Goal: Information Seeking & Learning: Learn about a topic

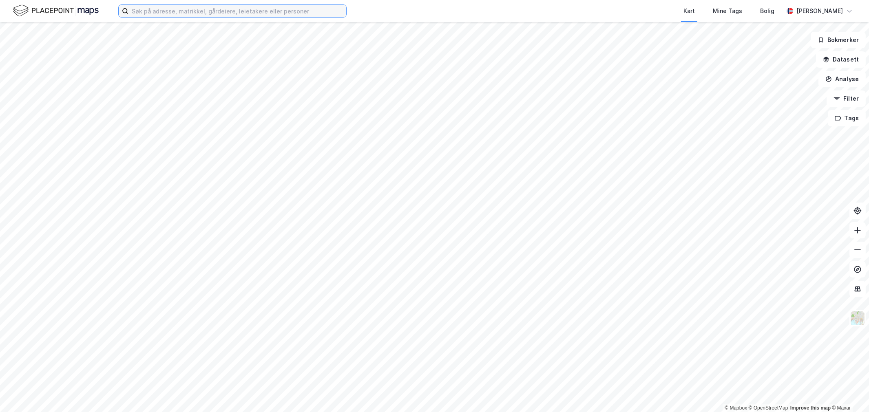
click at [190, 15] on input at bounding box center [237, 11] width 218 height 12
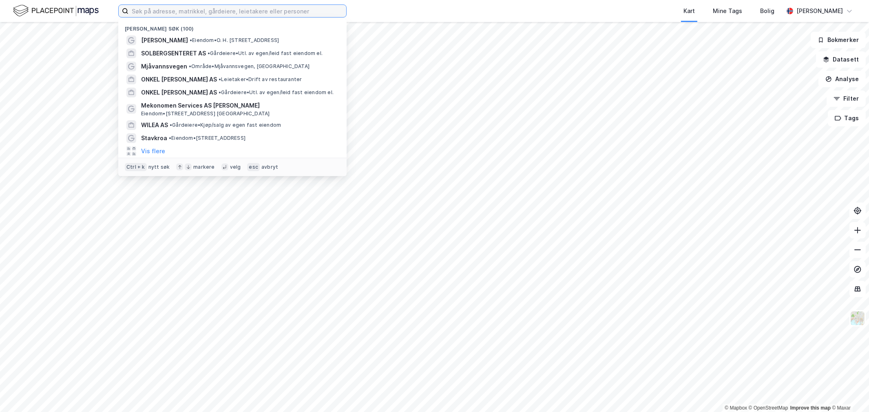
paste input "[STREET_ADDRESS]"
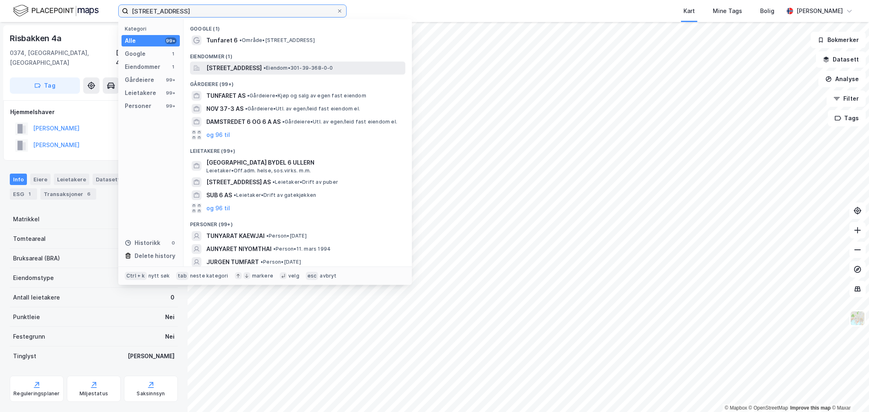
type input "[STREET_ADDRESS]"
click at [234, 64] on span "[STREET_ADDRESS]" at bounding box center [233, 68] width 55 height 10
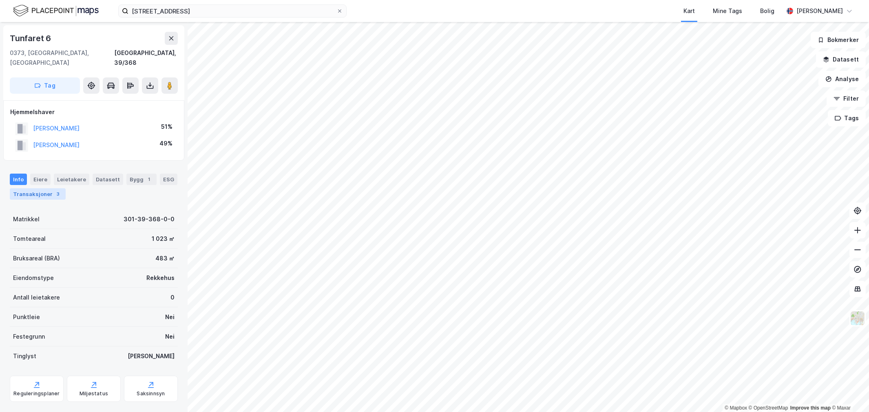
click at [54, 190] on div "3" at bounding box center [58, 194] width 8 height 8
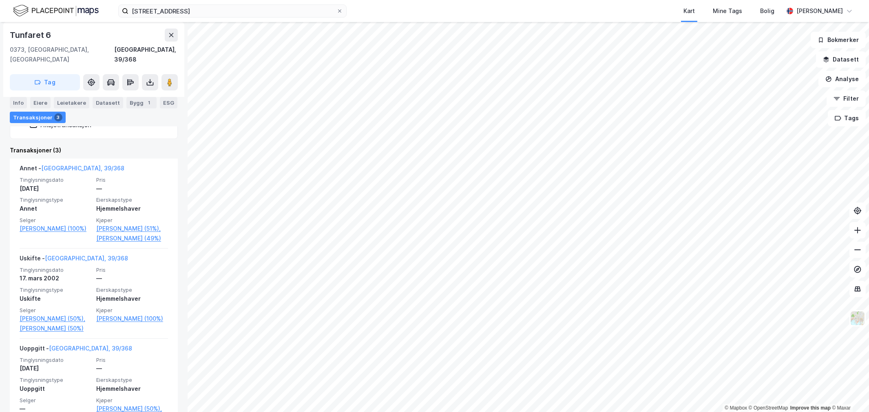
scroll to position [210, 0]
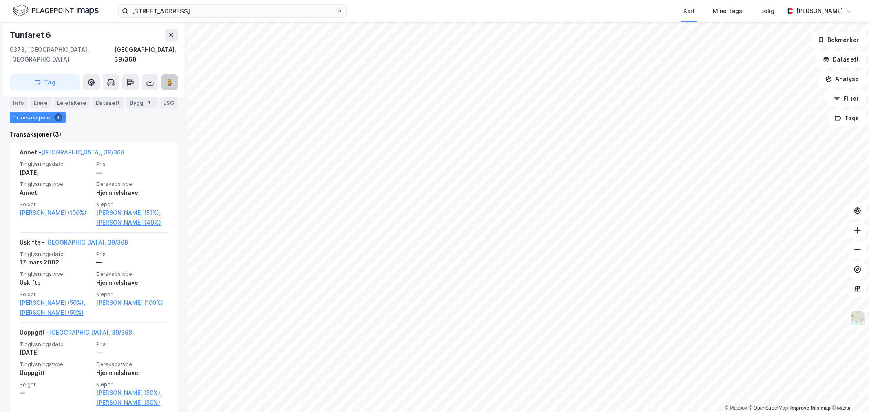
click at [166, 78] on icon at bounding box center [170, 82] width 8 height 8
